Goal: Task Accomplishment & Management: Use online tool/utility

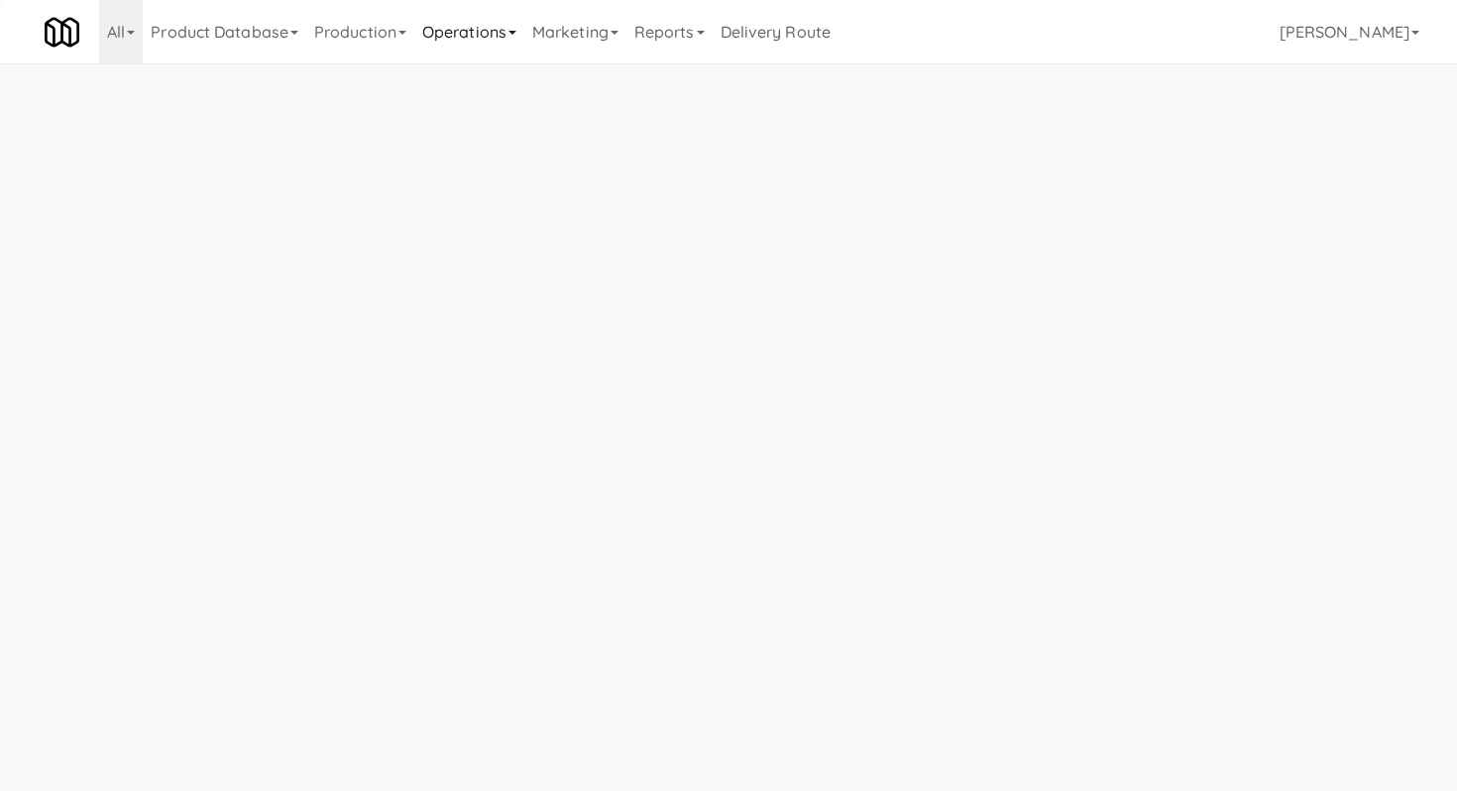
click at [463, 33] on link "Operations" at bounding box center [469, 31] width 110 height 63
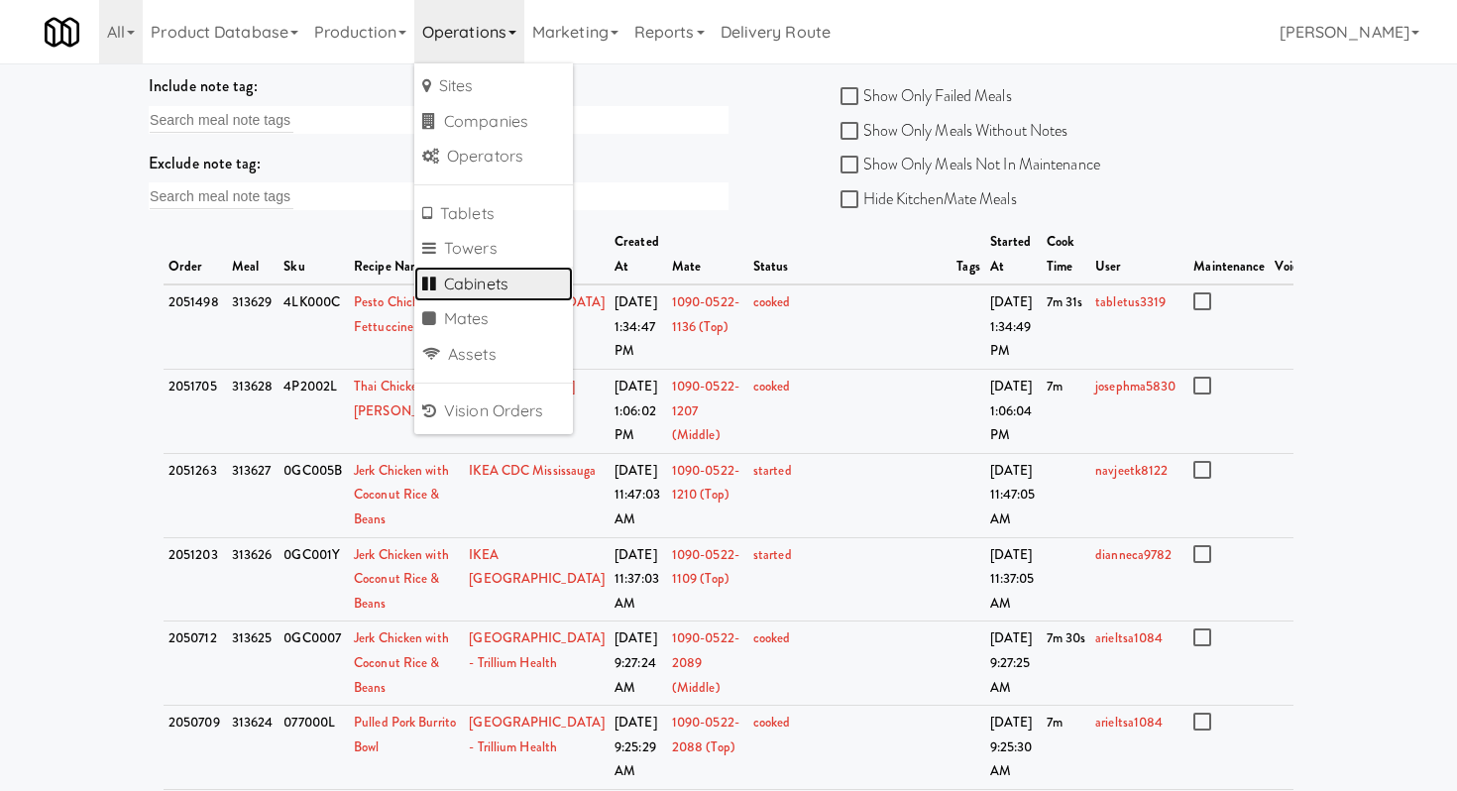
click at [486, 292] on link "Cabinets" at bounding box center [493, 285] width 159 height 36
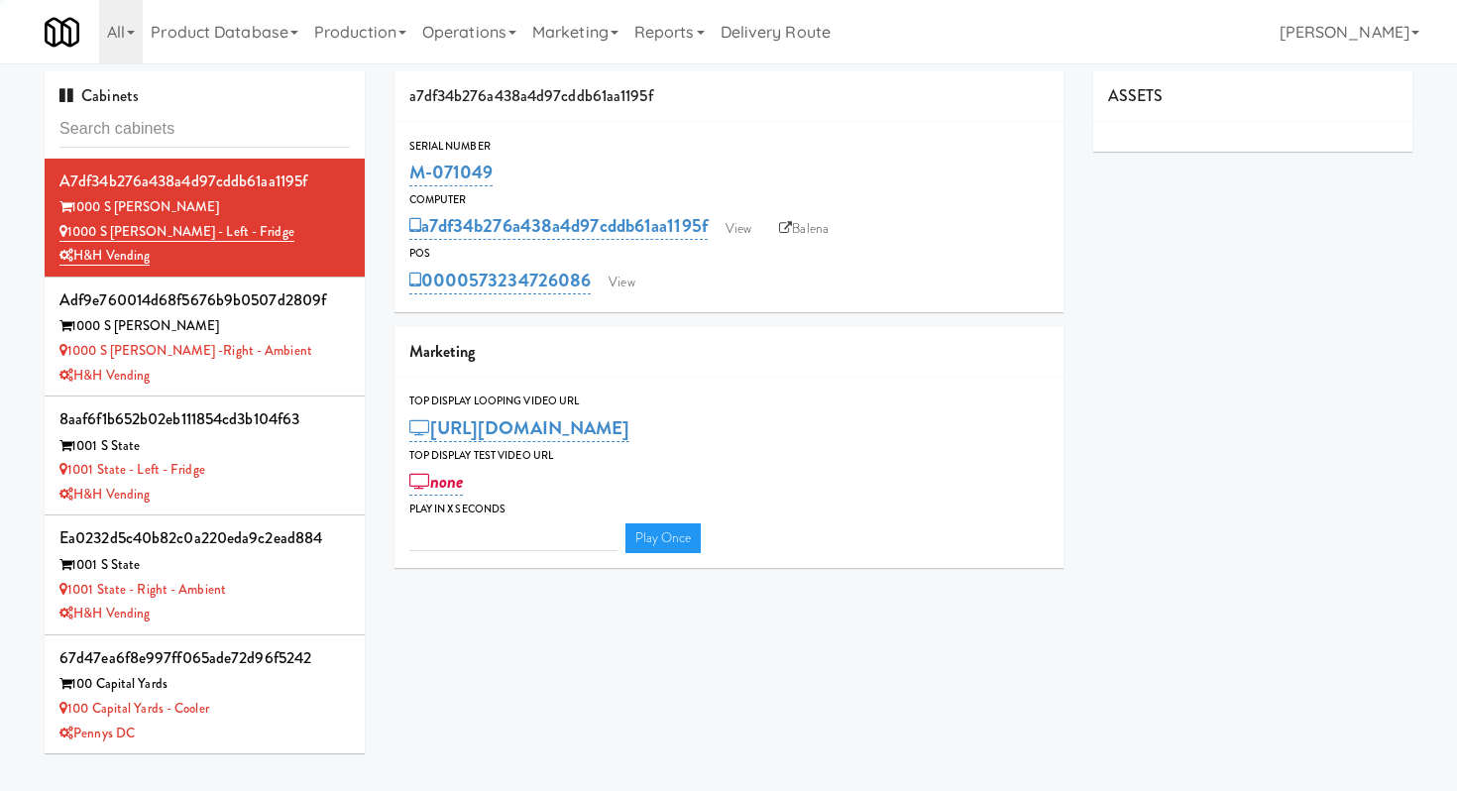
type input "3"
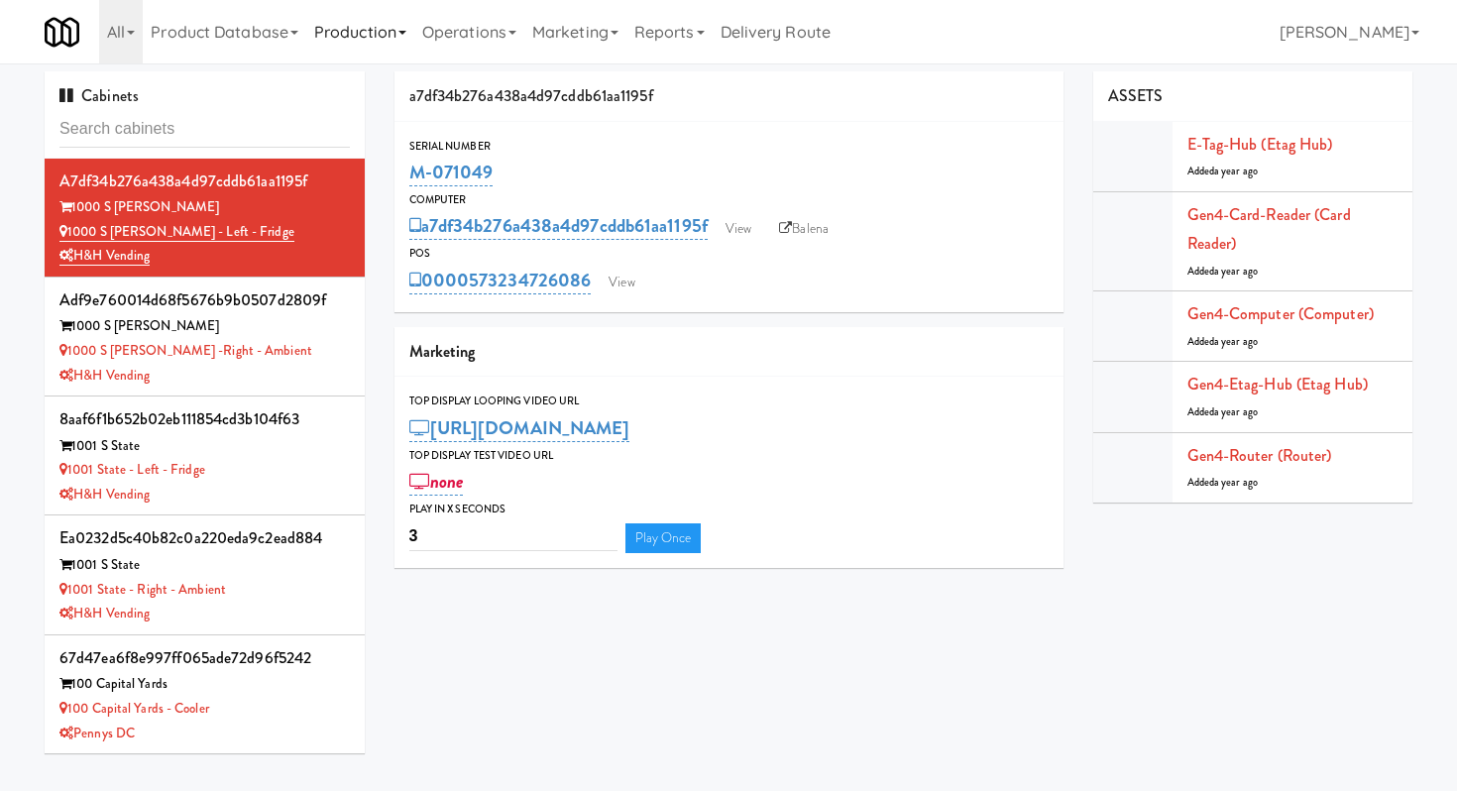
click at [390, 44] on link "Production" at bounding box center [360, 31] width 108 height 63
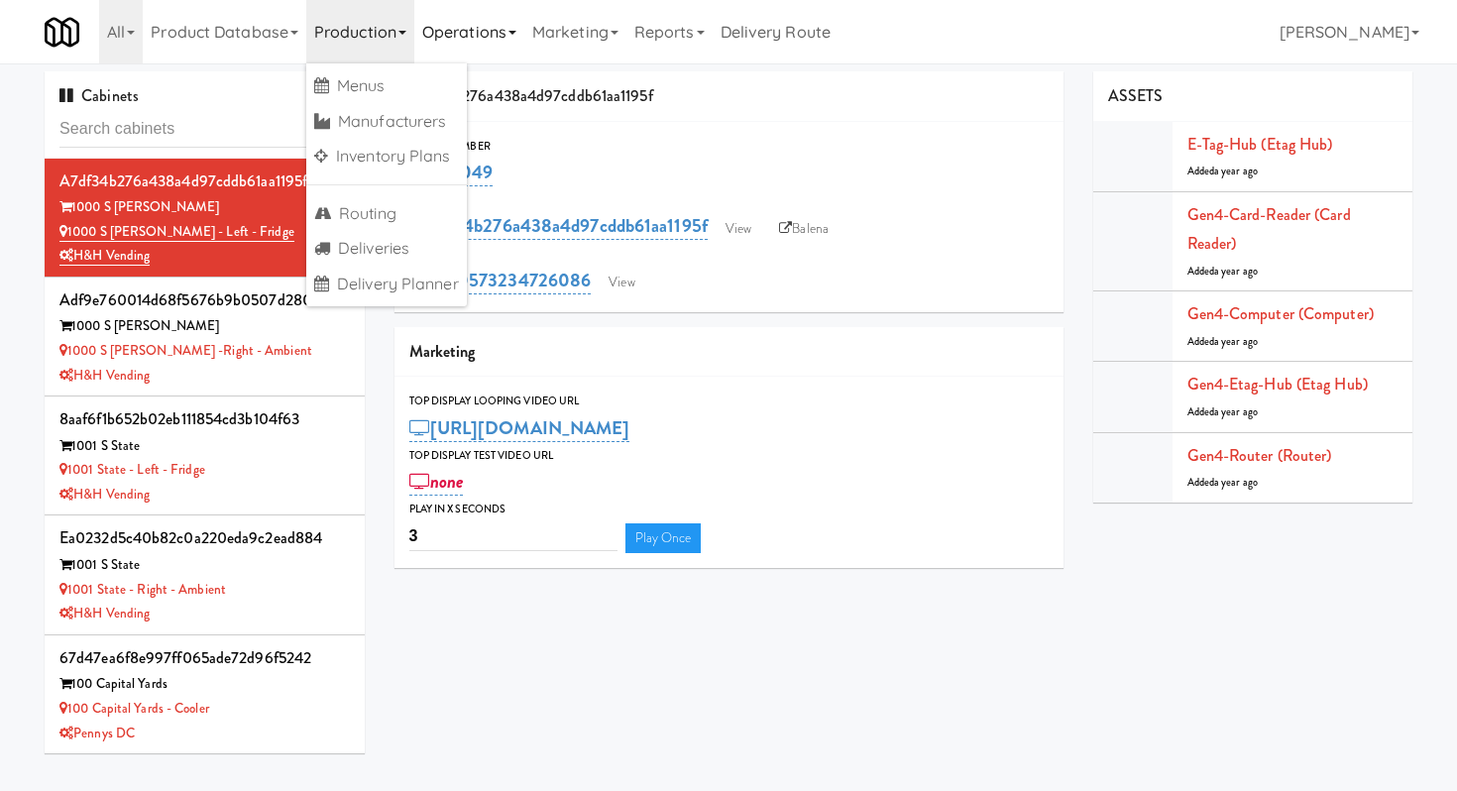
click at [487, 39] on link "Operations" at bounding box center [469, 31] width 110 height 63
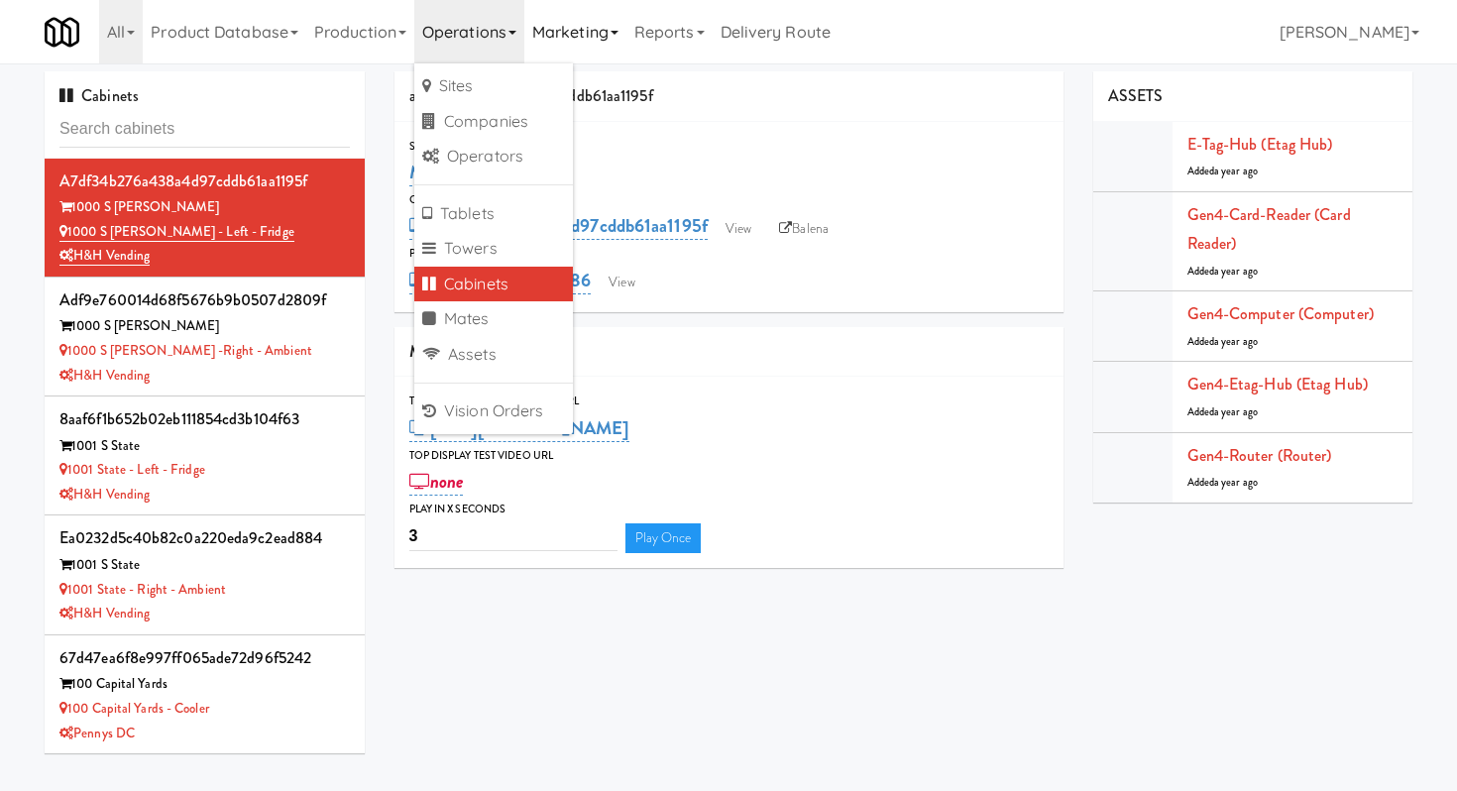
click at [577, 44] on link "Marketing" at bounding box center [575, 31] width 102 height 63
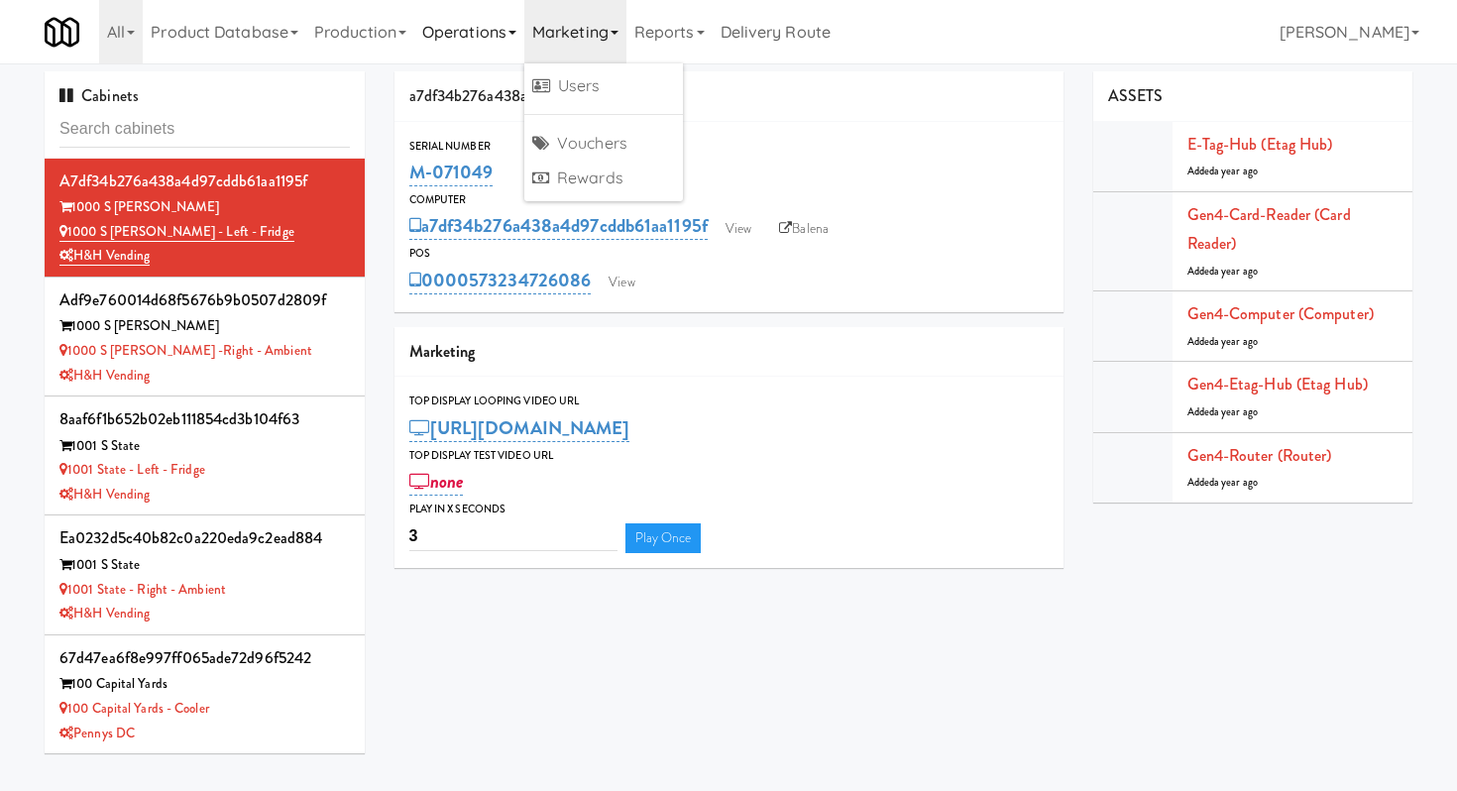
click at [480, 31] on link "Operations" at bounding box center [469, 31] width 110 height 63
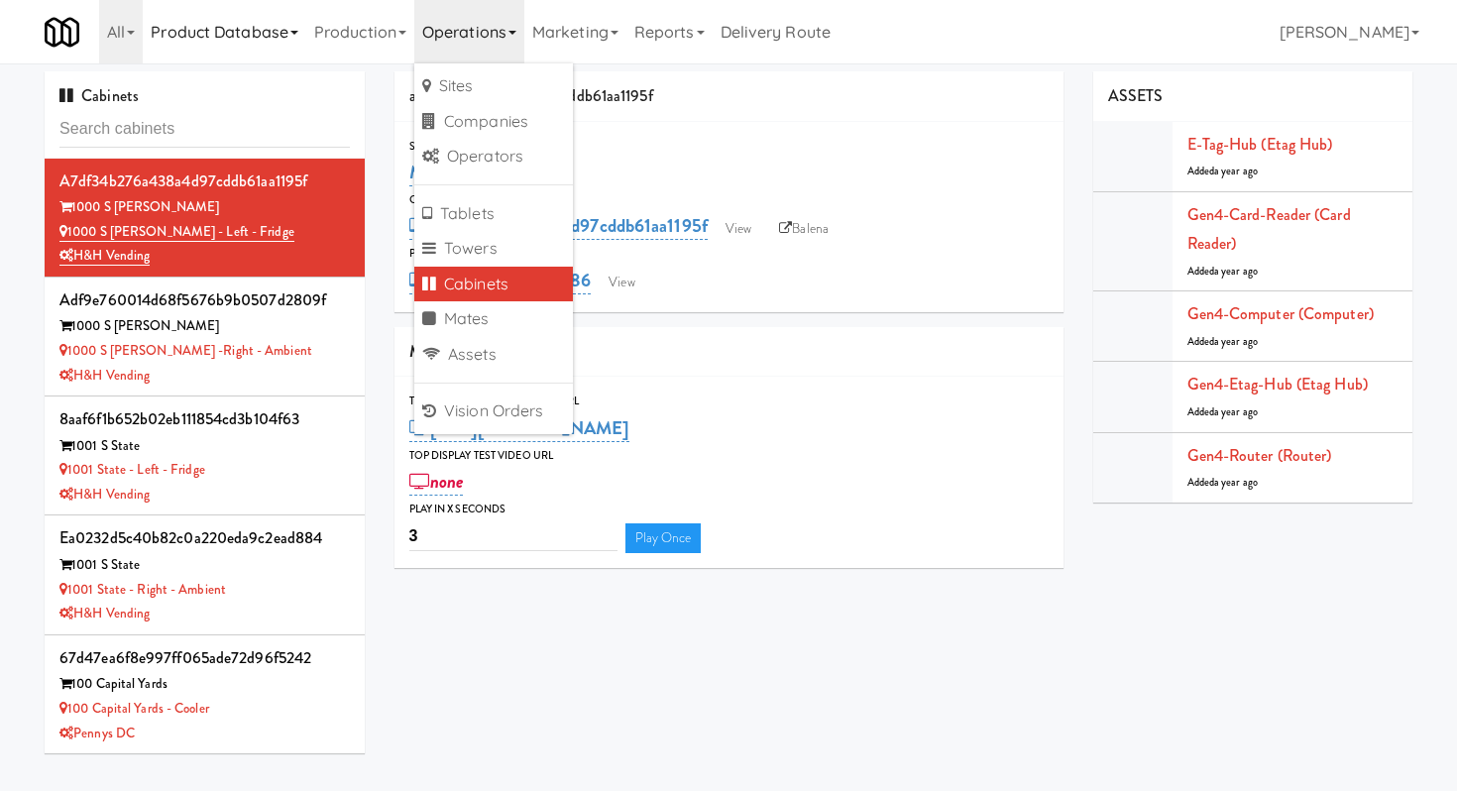
click at [186, 27] on link "Product Database" at bounding box center [225, 31] width 164 height 63
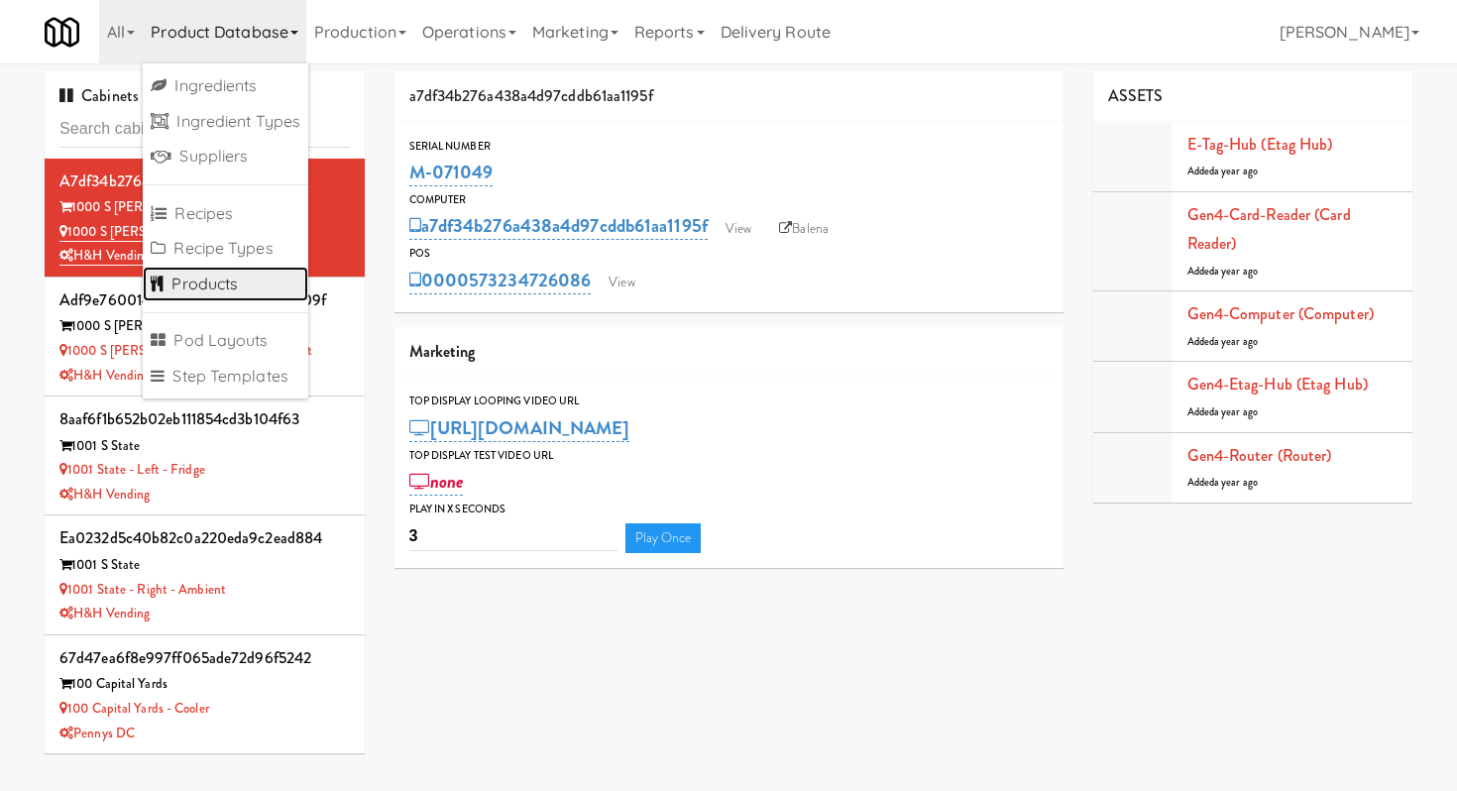
click at [216, 285] on link "Products" at bounding box center [226, 285] width 166 height 36
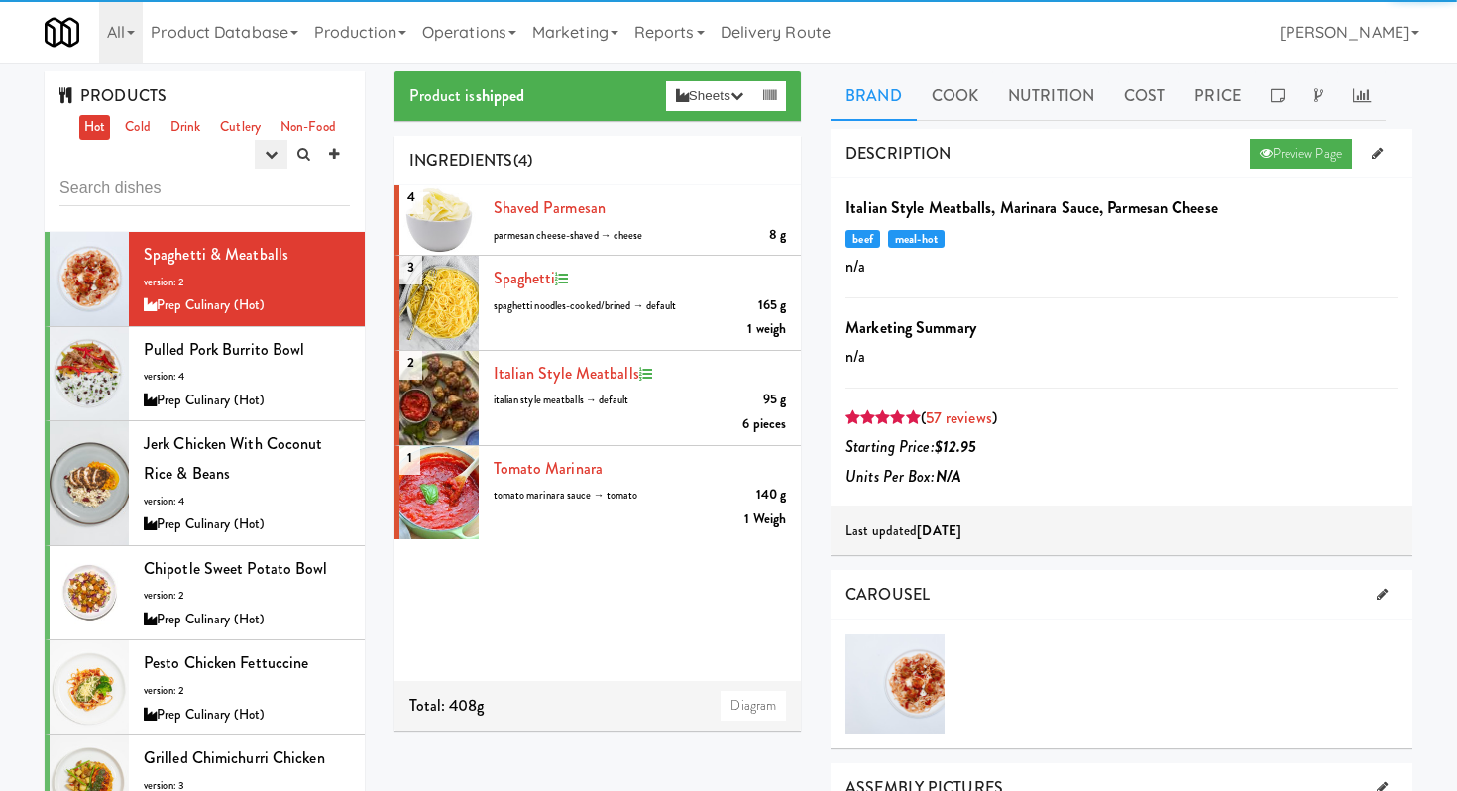
click at [281, 143] on button "button" at bounding box center [271, 155] width 33 height 30
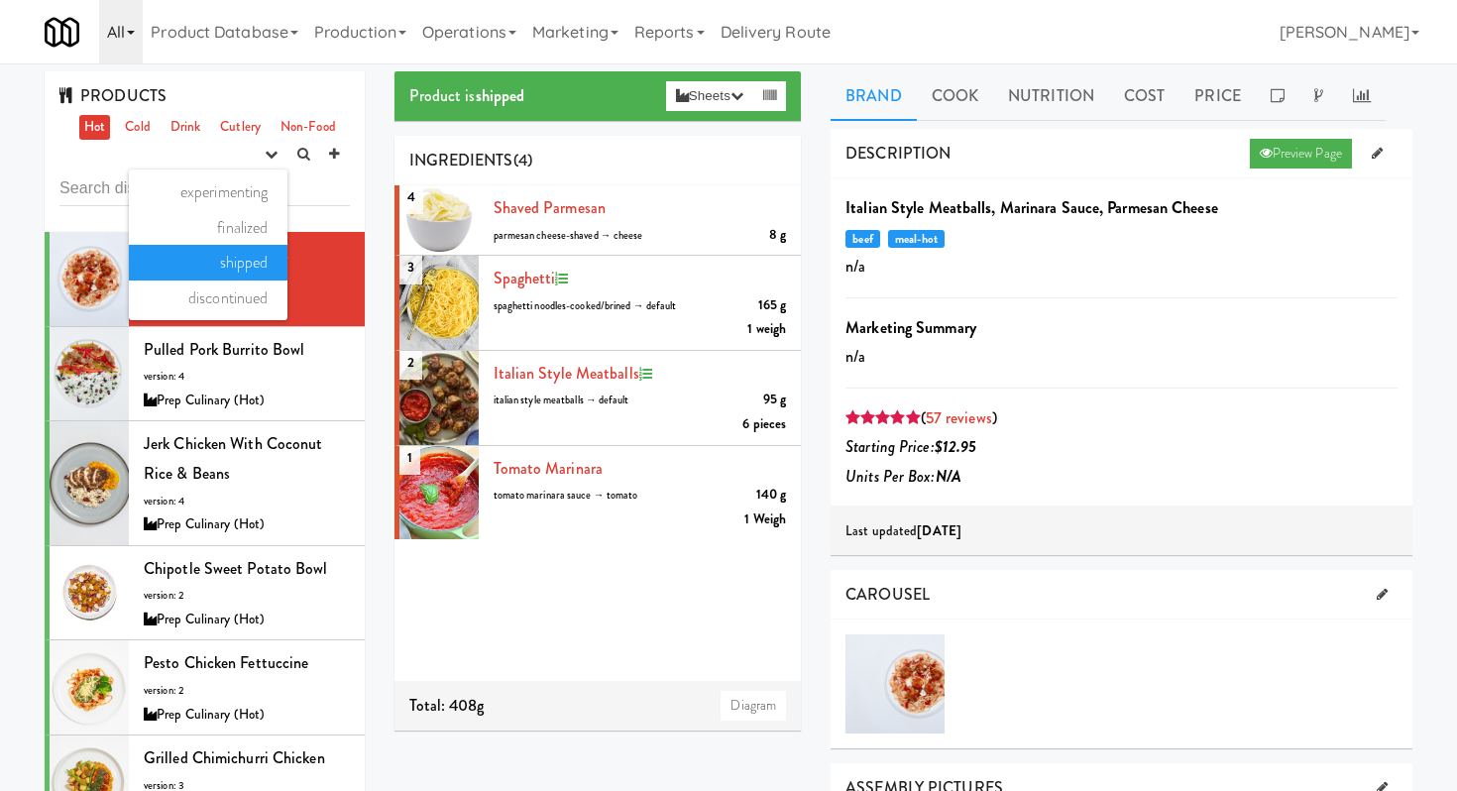
click at [138, 29] on link "All" at bounding box center [121, 31] width 44 height 63
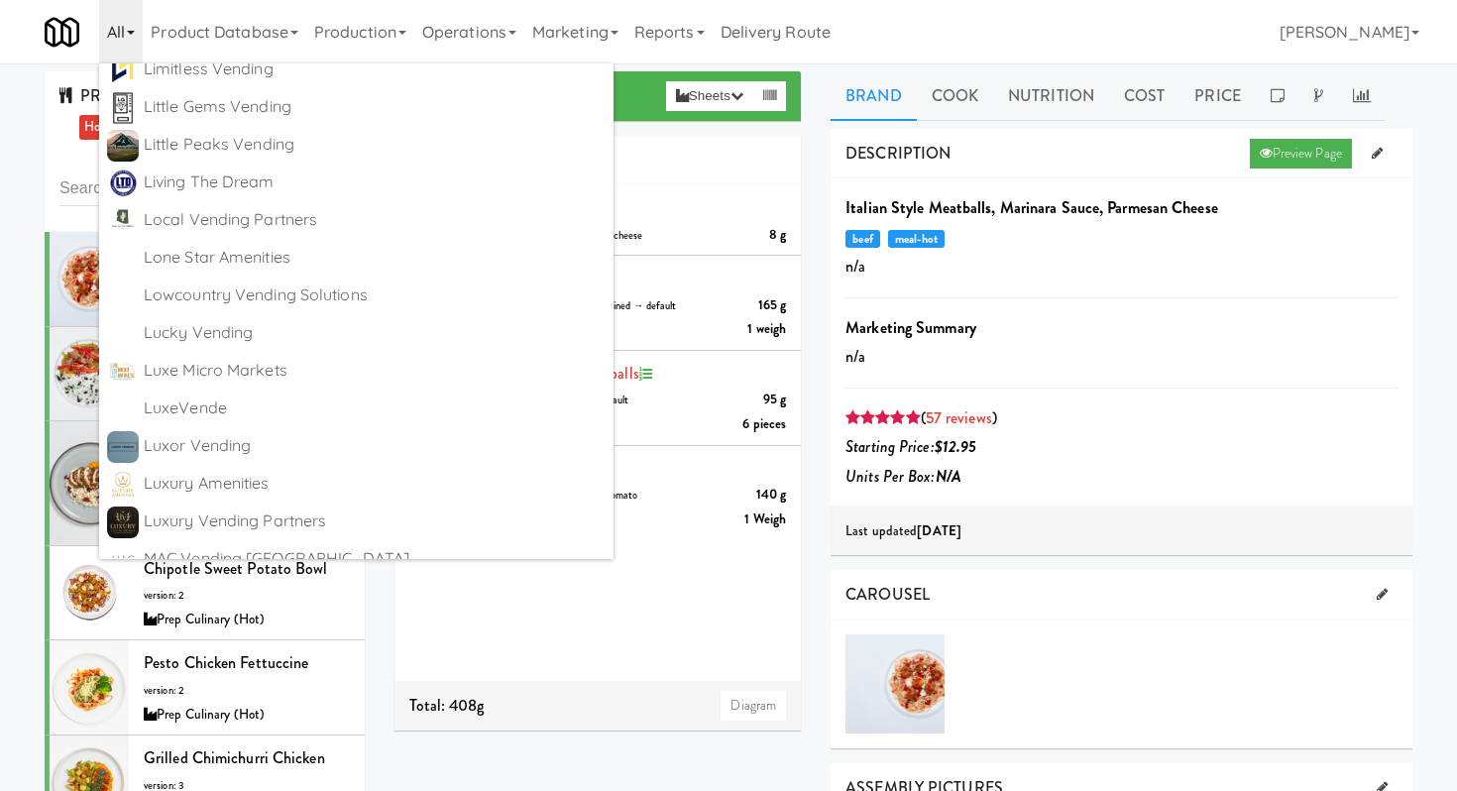
scroll to position [5407, 0]
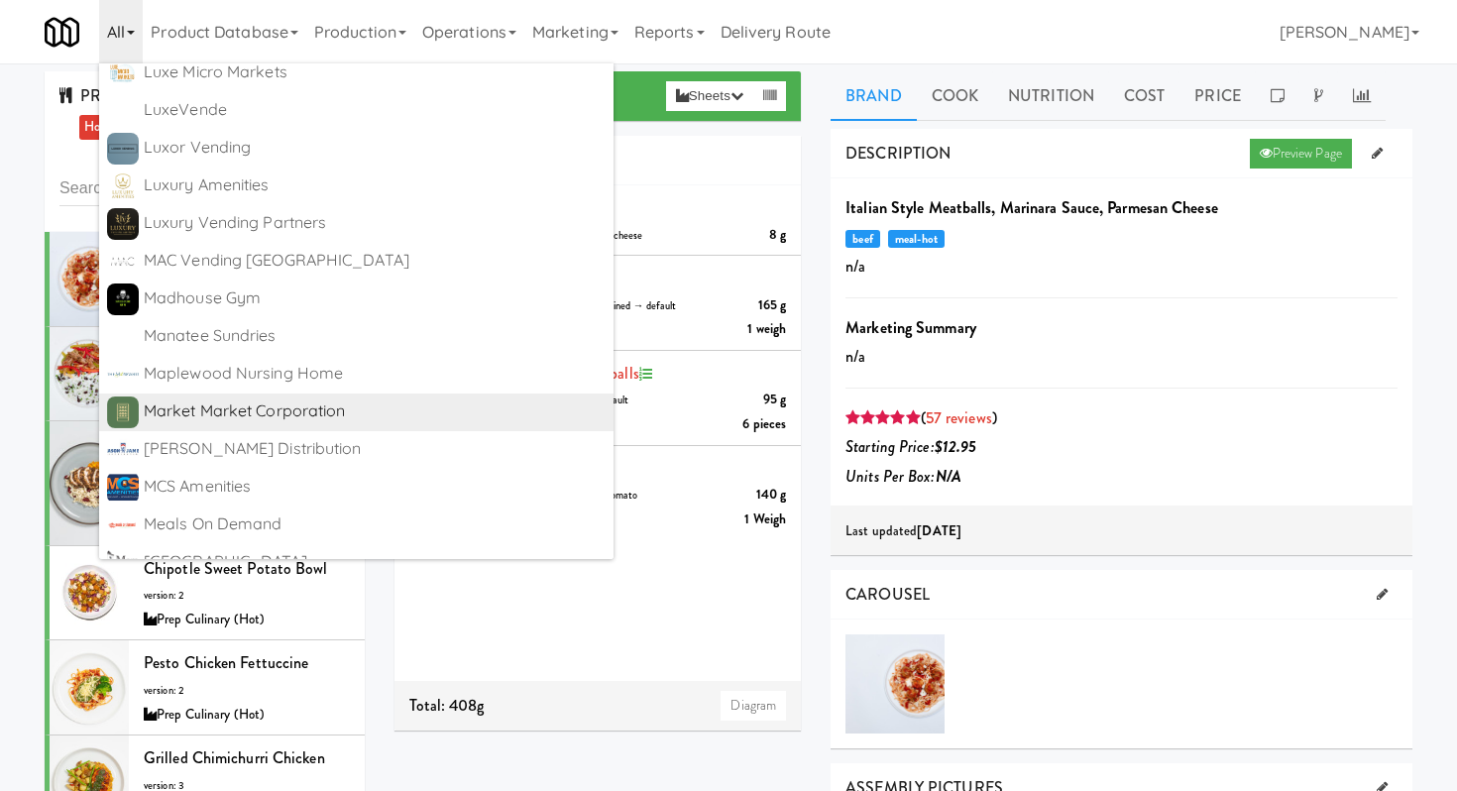
click at [233, 425] on div "Market Market Corporation https://fridge.kitchenmate.com/reports/meals?operator…" at bounding box center [375, 412] width 462 height 32
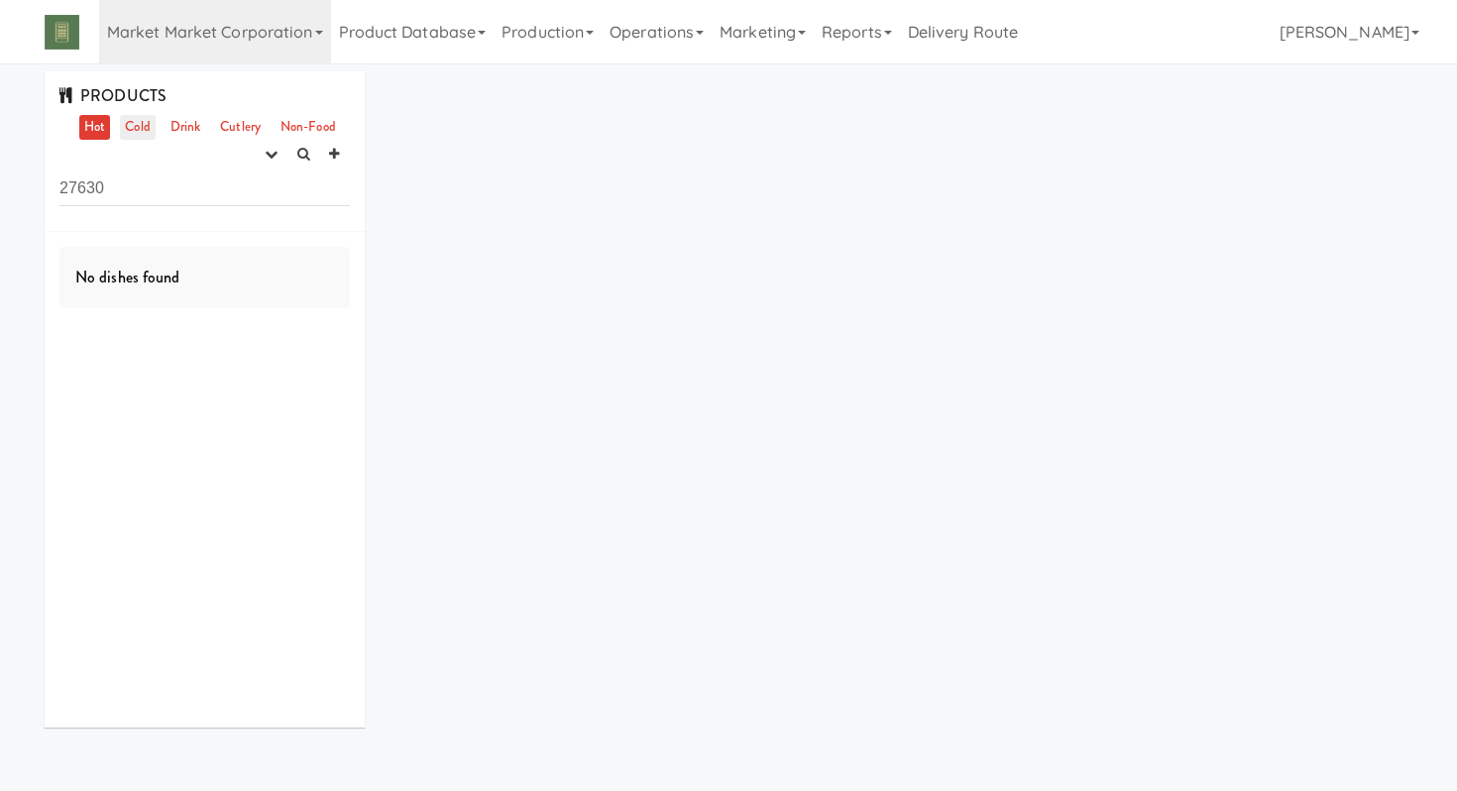
click at [136, 125] on link "Cold" at bounding box center [137, 127] width 35 height 25
click at [266, 145] on button "button" at bounding box center [271, 155] width 33 height 30
click at [250, 199] on link "experimenting" at bounding box center [208, 192] width 159 height 36
drag, startPoint x: 158, startPoint y: 181, endPoint x: 18, endPoint y: 180, distance: 139.8
click at [18, 180] on div "PRODUCTS Hot Cold Drink Cutlery Non-Food experimenting finalized shipped discon…" at bounding box center [728, 406] width 1457 height 671
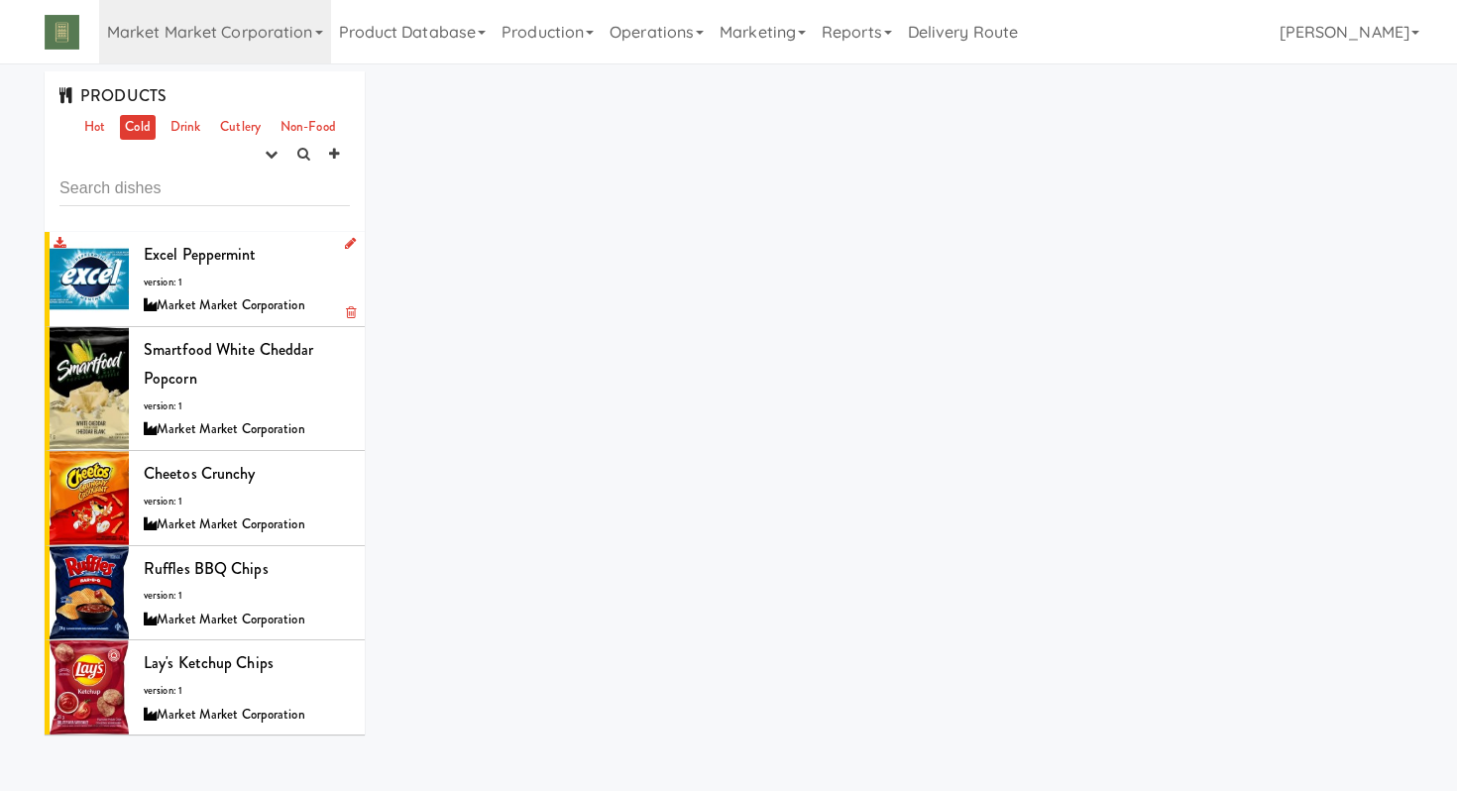
click at [268, 269] on div "Excel Peppermint version: 1 Market Market Corporation" at bounding box center [247, 279] width 206 height 78
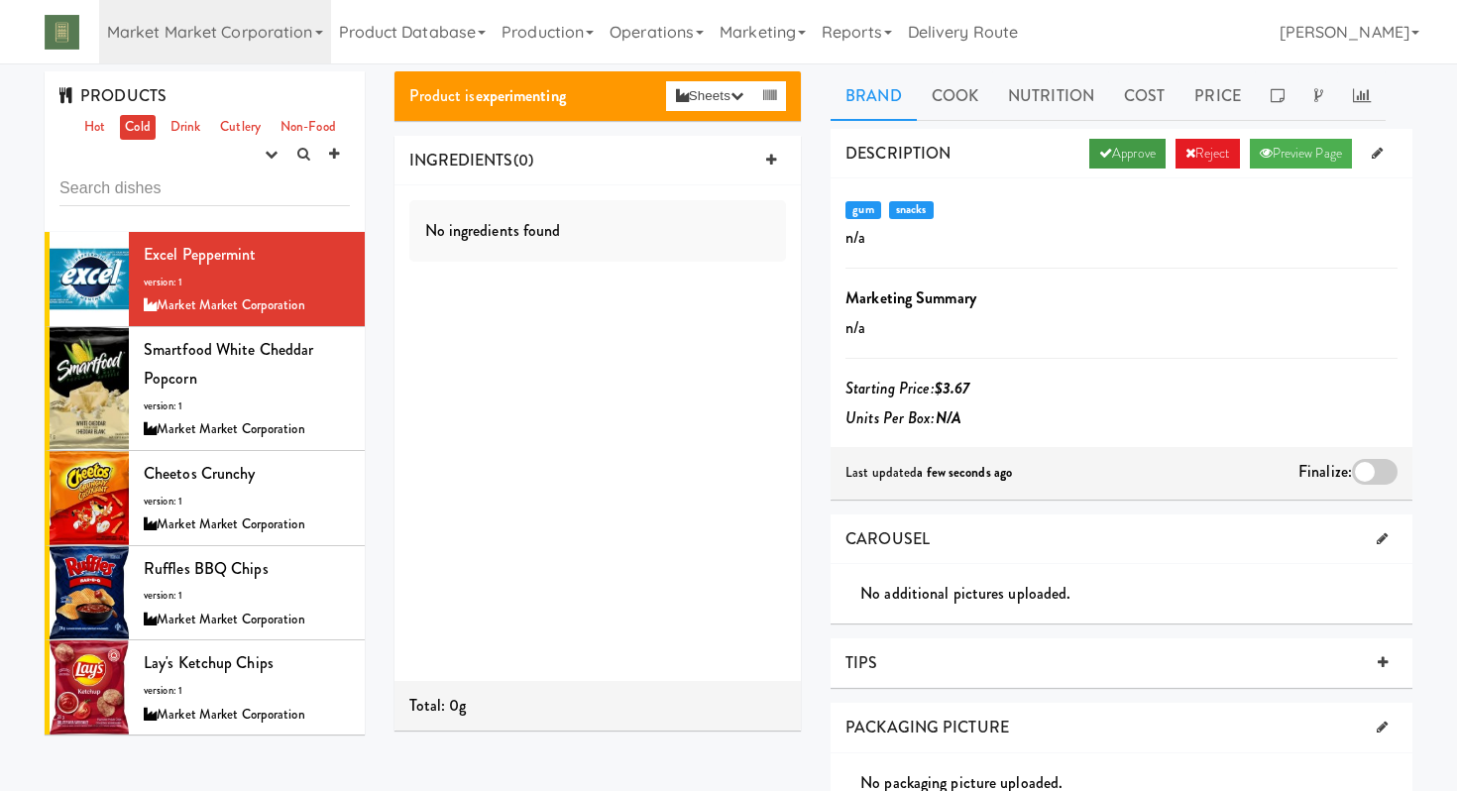
click at [1089, 157] on link "Approve" at bounding box center [1127, 154] width 76 height 30
click at [255, 393] on div "Smartfood White Cheddar Popcorn version: 1 Market Market Corporation" at bounding box center [247, 388] width 206 height 107
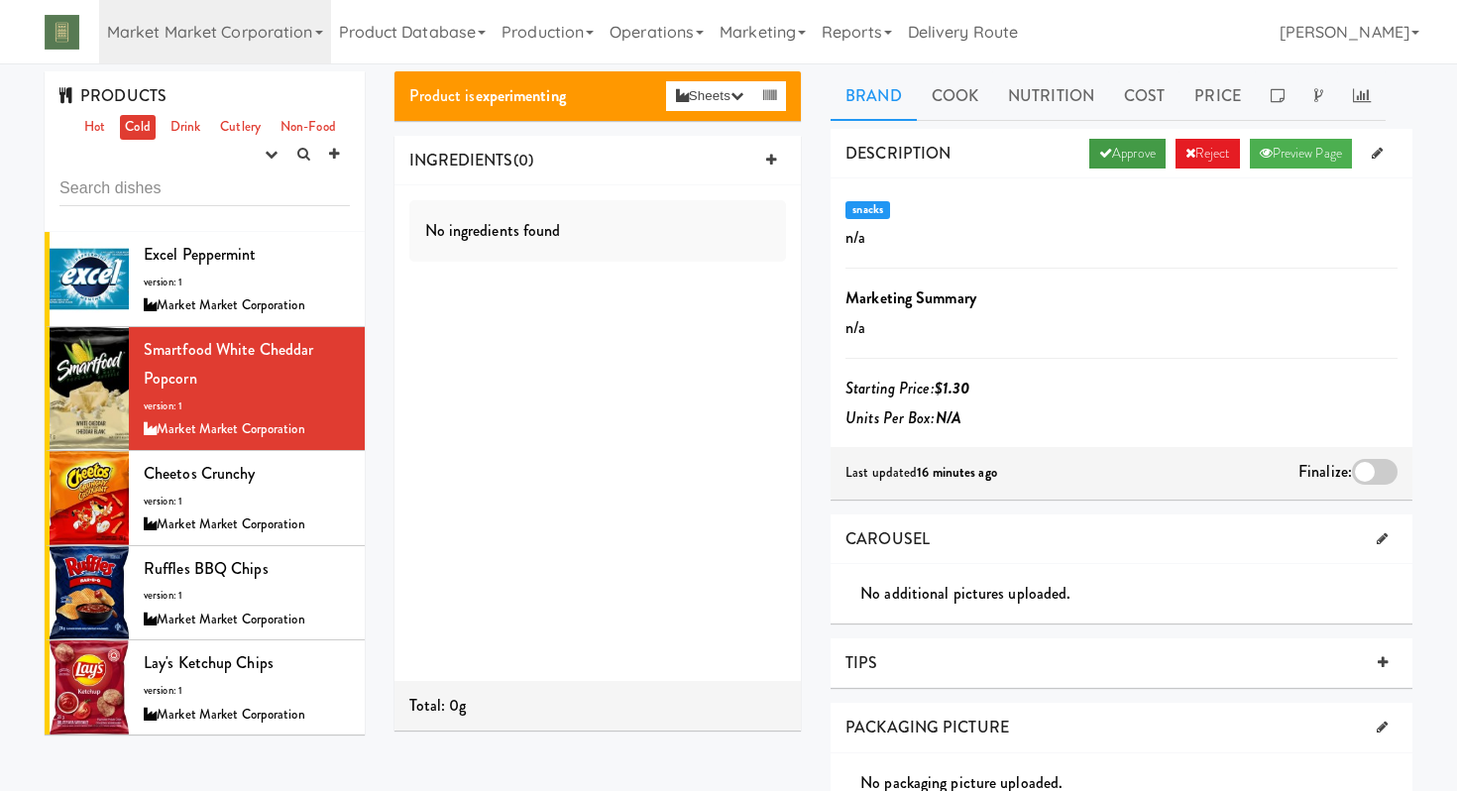
click at [1115, 155] on link "Approve" at bounding box center [1127, 154] width 76 height 30
click at [311, 498] on div "Cheetos Crunchy version: 1 Market Market Corporation" at bounding box center [247, 498] width 206 height 78
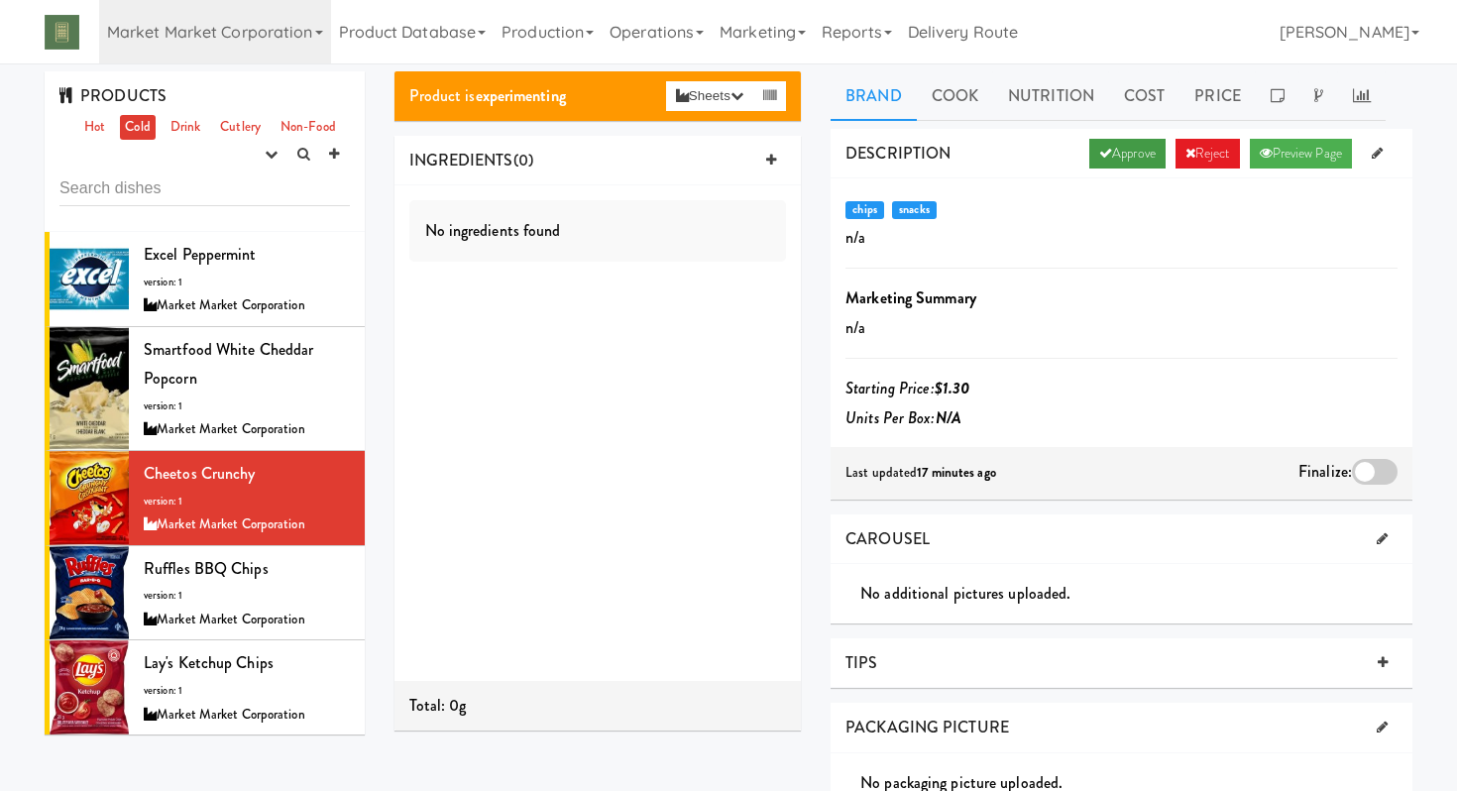
click at [1114, 162] on link "Approve" at bounding box center [1127, 154] width 76 height 30
click at [283, 588] on div "Ruffles BBQ Chips version: 1 Market Market Corporation" at bounding box center [247, 593] width 206 height 78
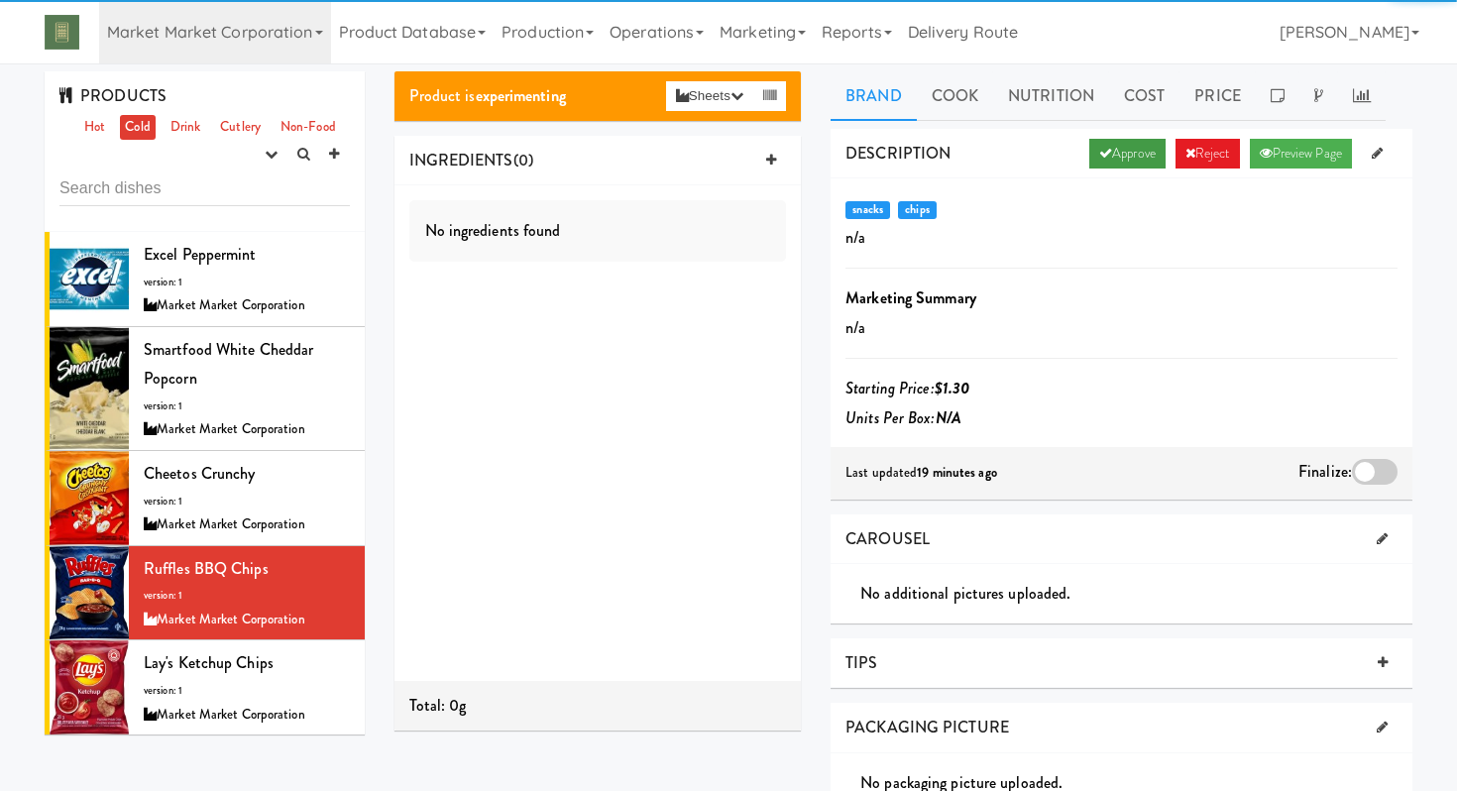
click at [1100, 152] on icon at bounding box center [1105, 153] width 13 height 13
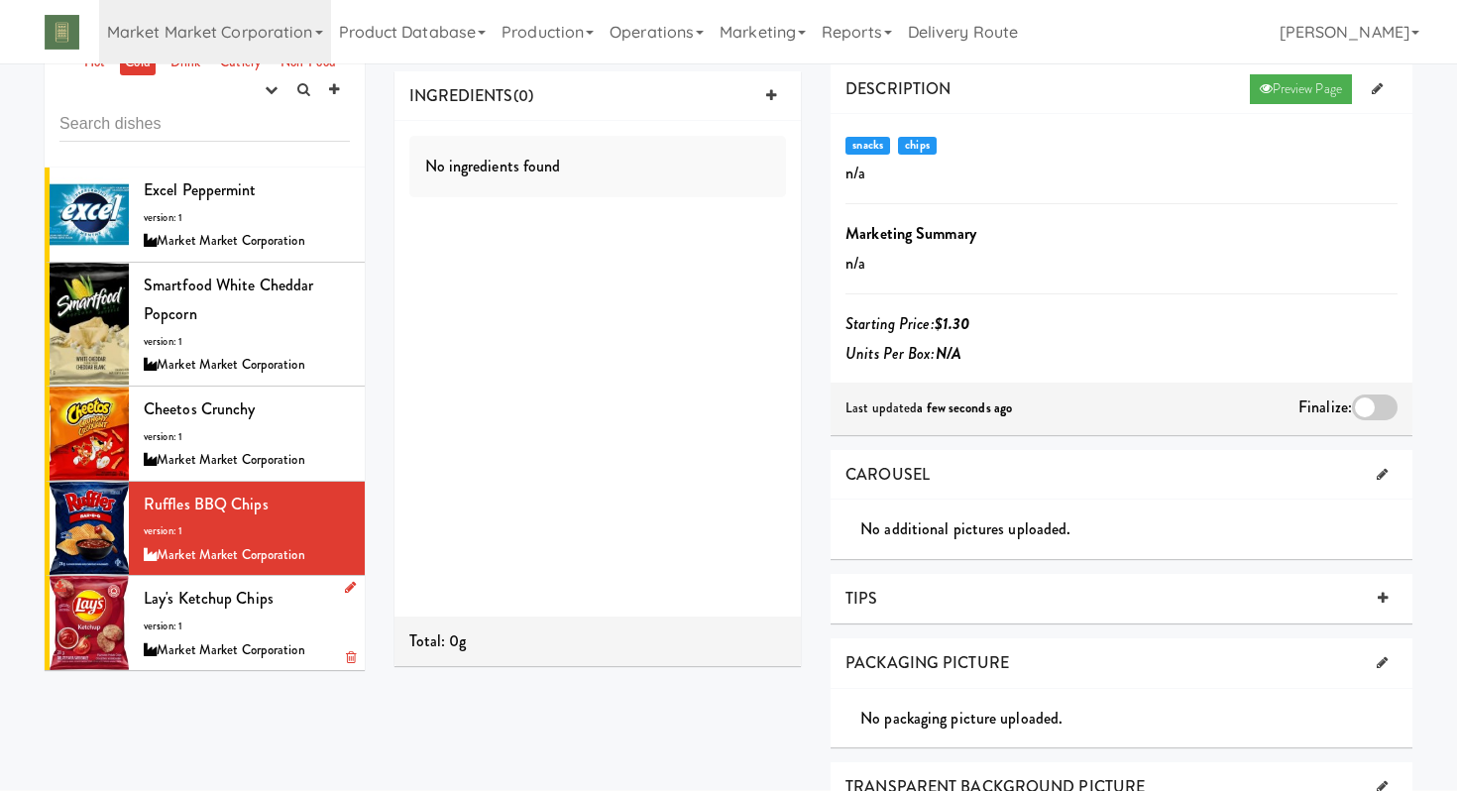
click at [285, 617] on div "Lay's Ketchup Chips version: 1 Market Market Corporation" at bounding box center [247, 623] width 206 height 78
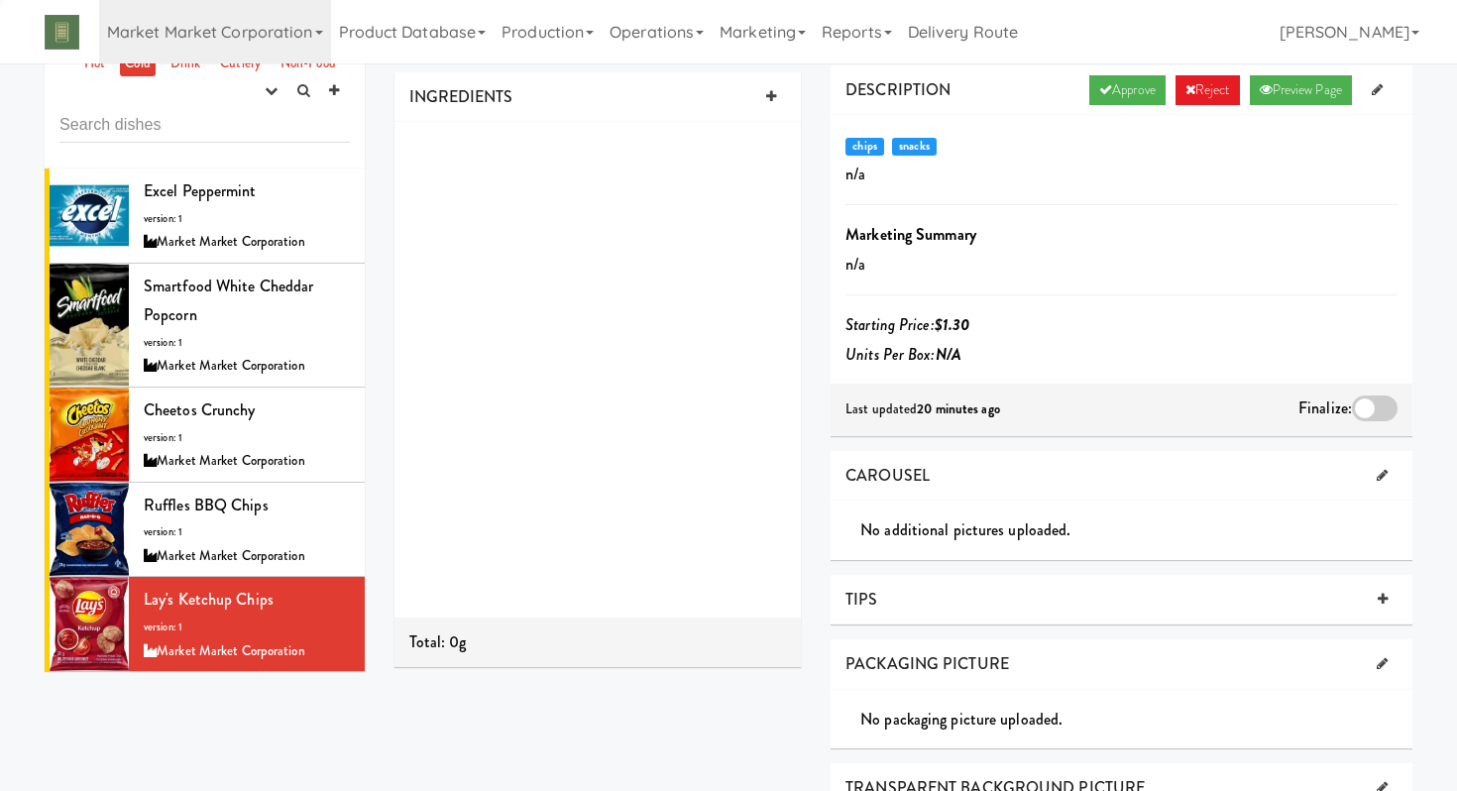
scroll to position [64, 0]
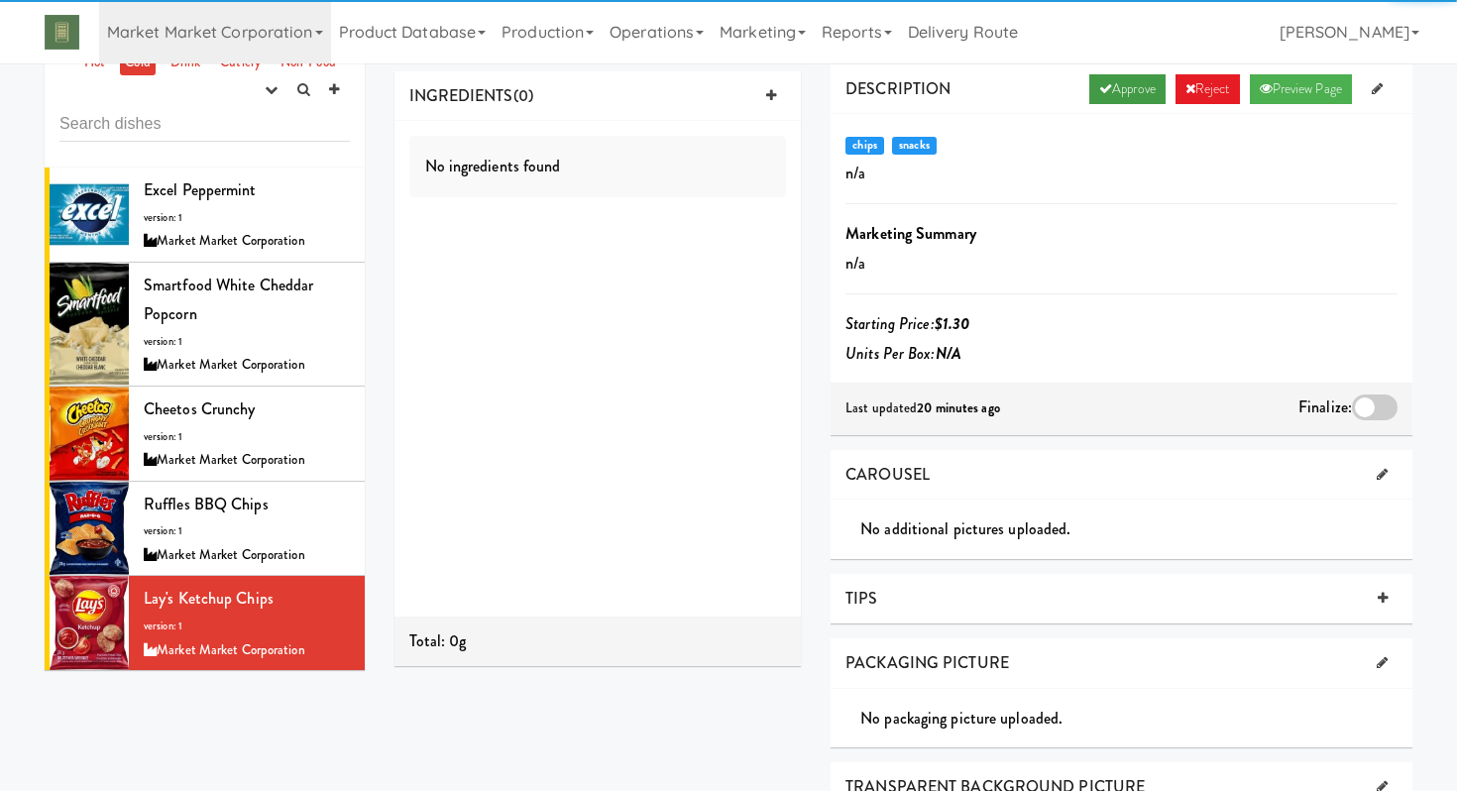
click at [1109, 100] on link "Approve" at bounding box center [1127, 89] width 76 height 30
